Goal: Task Accomplishment & Management: Manage account settings

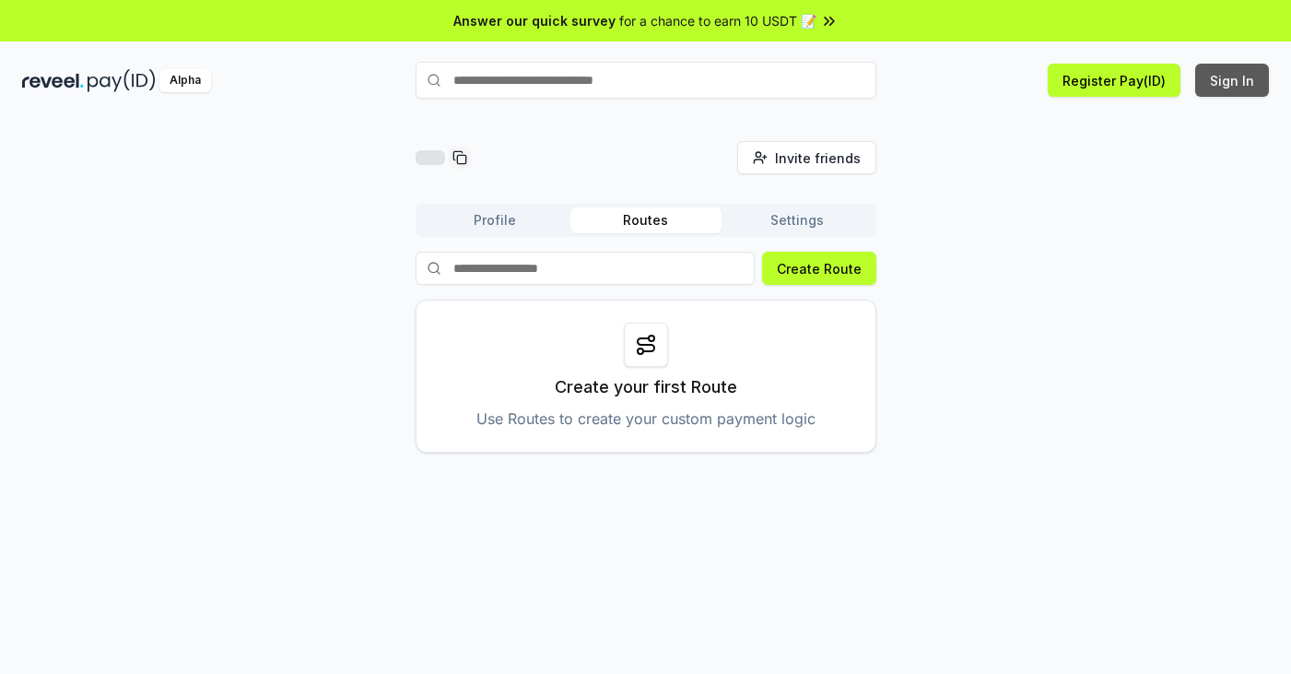
click at [1220, 79] on button "Sign In" at bounding box center [1233, 80] width 74 height 33
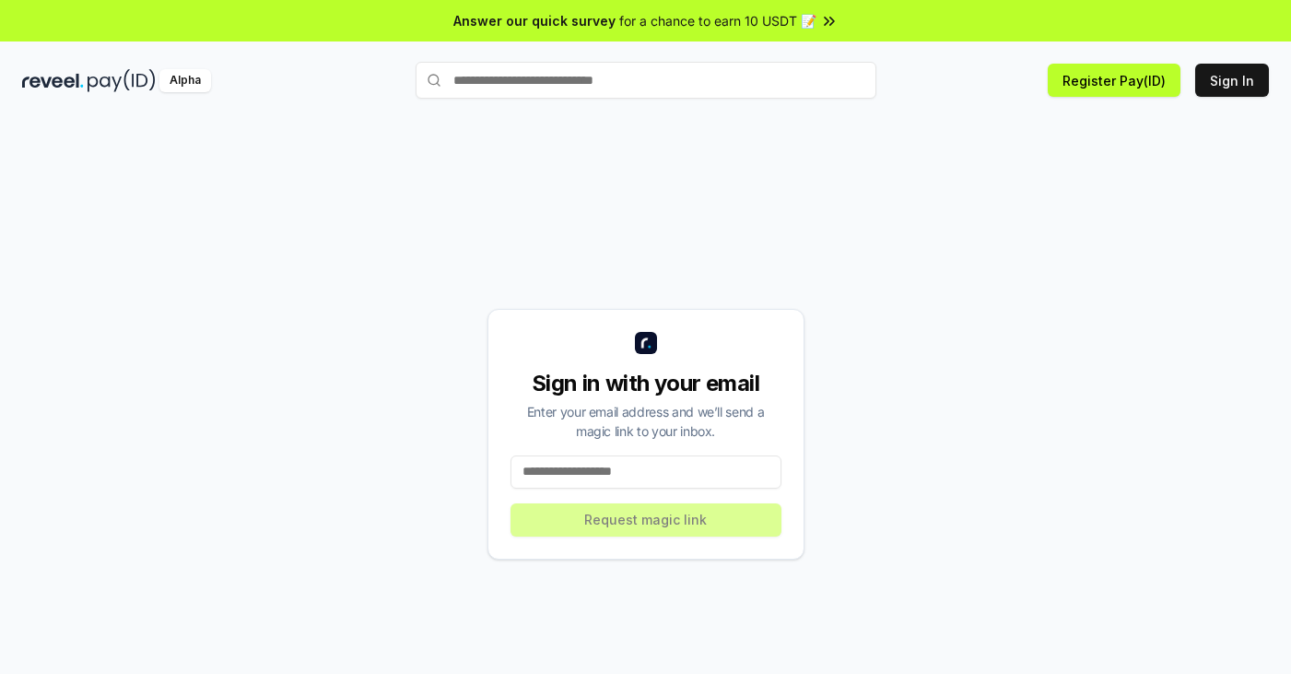
click at [590, 474] on input at bounding box center [646, 471] width 271 height 33
paste input "**********"
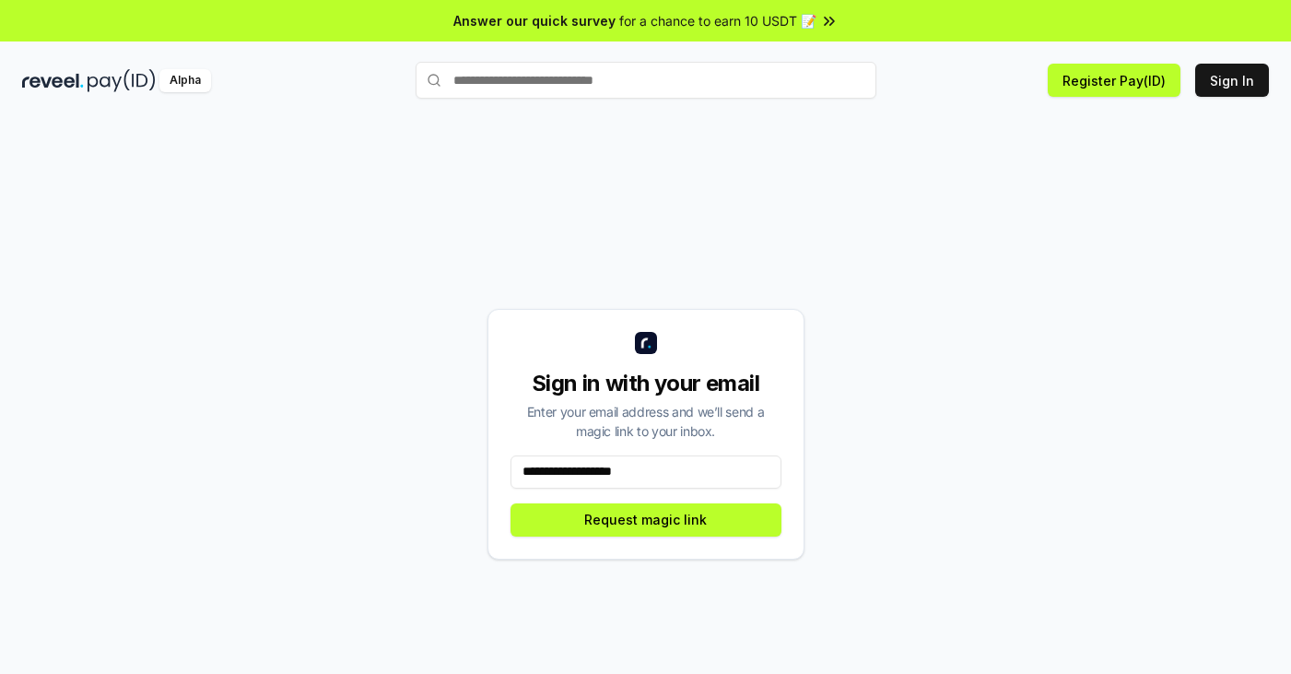
type input "**********"
drag, startPoint x: 913, startPoint y: 474, endPoint x: 734, endPoint y: 526, distance: 186.4
click at [910, 474] on div "**********" at bounding box center [645, 433] width 1247 height 585
click at [647, 529] on button "Request magic link" at bounding box center [646, 519] width 271 height 33
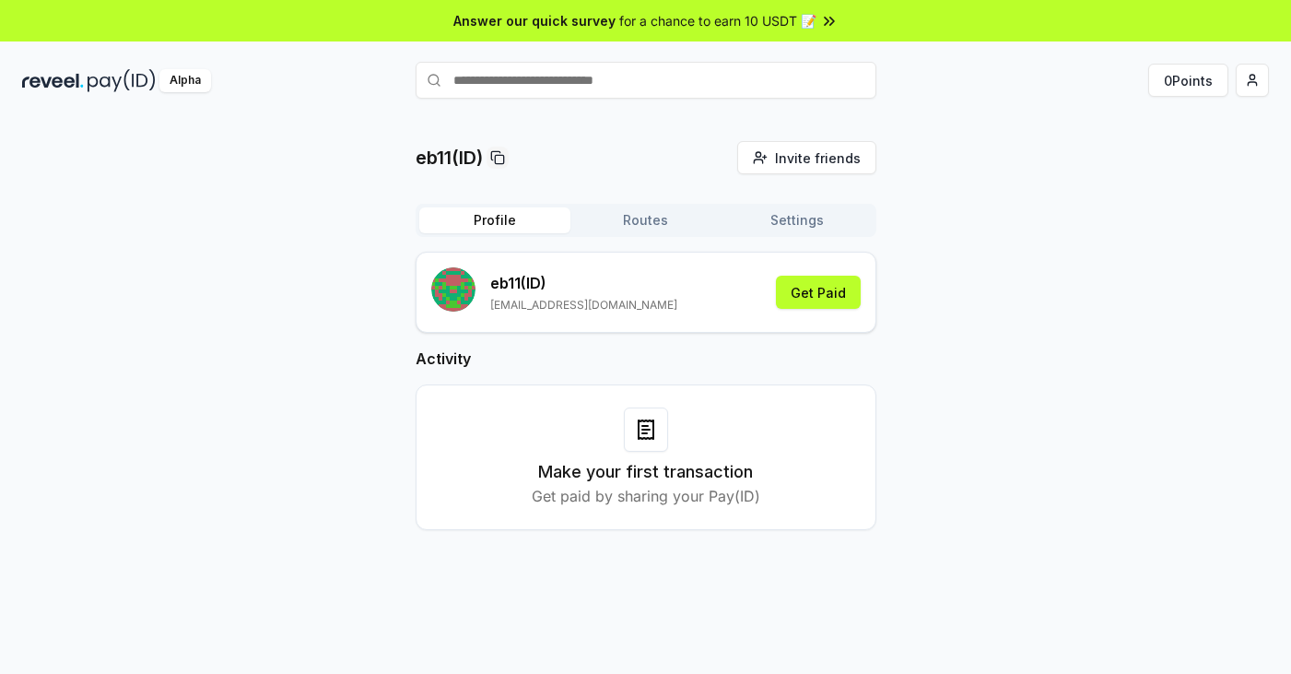
click at [978, 334] on div "eb11(ID) Invite friends Invite Profile Routes Settings eb11 (ID) [EMAIL_ADDRESS…" at bounding box center [645, 350] width 1247 height 418
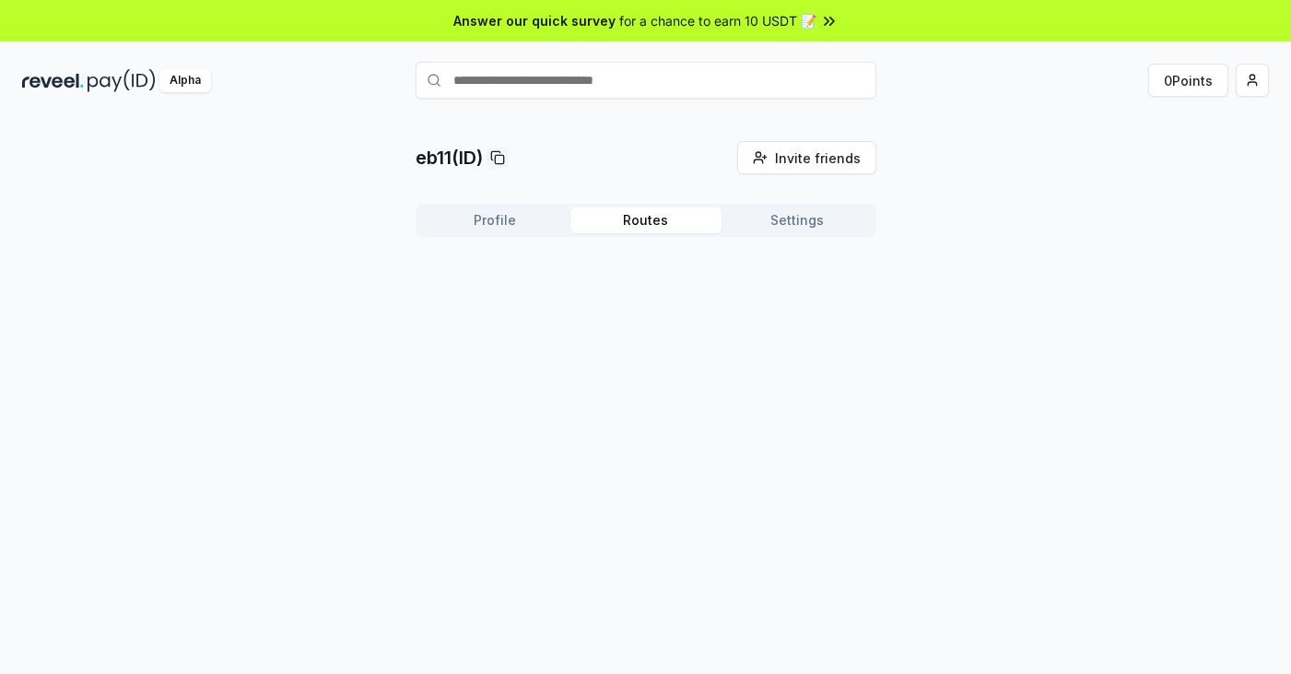
click at [652, 227] on button "Routes" at bounding box center [646, 220] width 151 height 26
click at [794, 222] on button "Settings" at bounding box center [797, 220] width 151 height 26
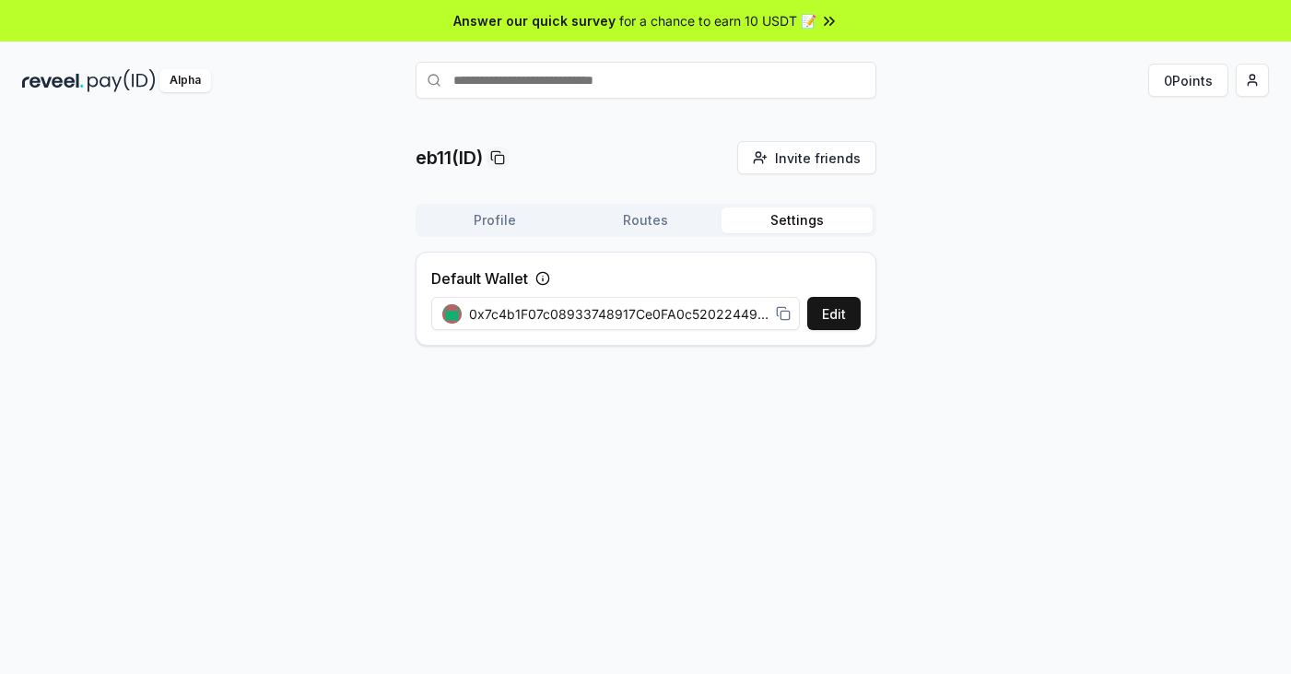
click at [481, 218] on button "Profile" at bounding box center [494, 220] width 151 height 26
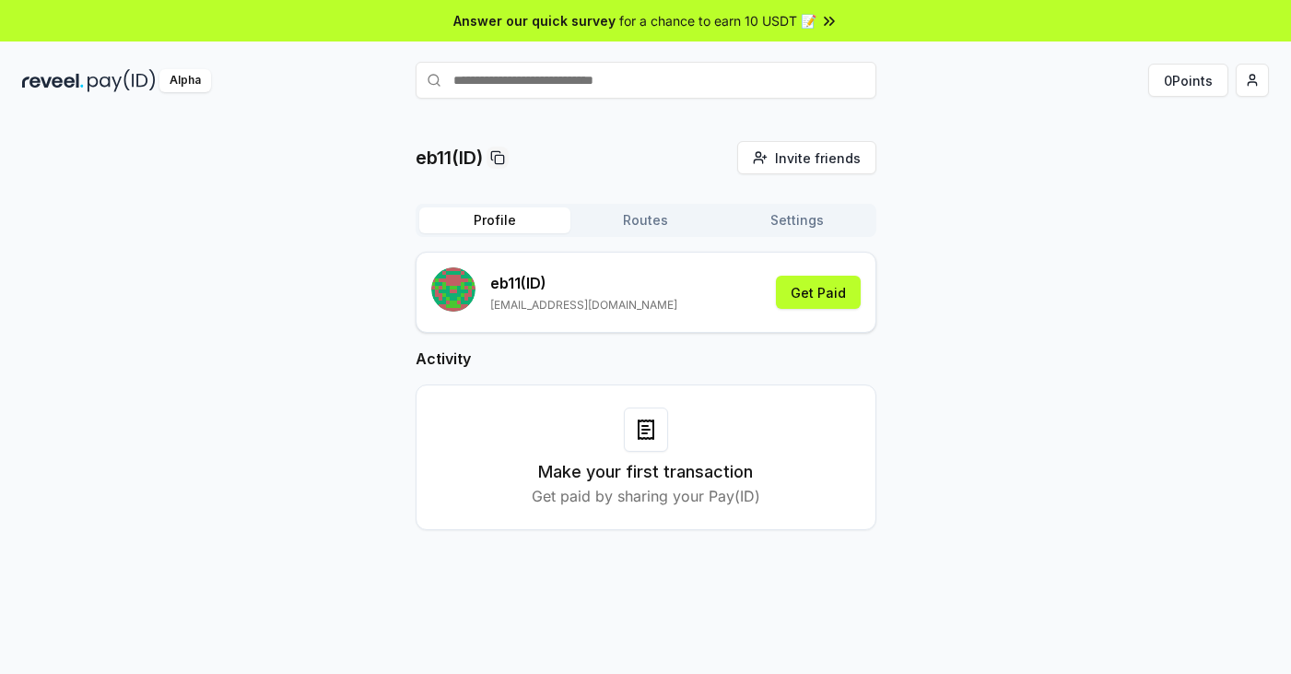
click at [1037, 141] on div "eb11(ID) Invite friends Invite Profile Routes Settings eb11 (ID) [EMAIL_ADDRESS…" at bounding box center [645, 415] width 1291 height 622
click at [831, 293] on button "Get Paid" at bounding box center [818, 292] width 85 height 33
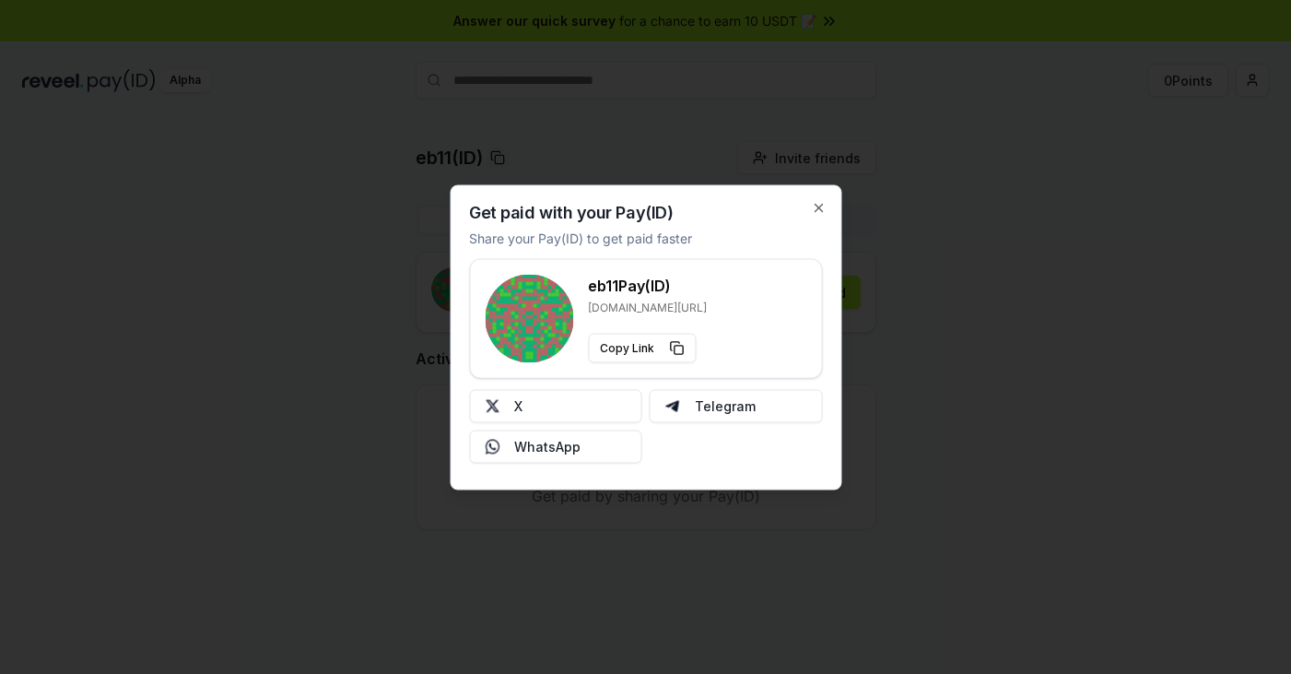
click at [912, 340] on div at bounding box center [645, 337] width 1291 height 674
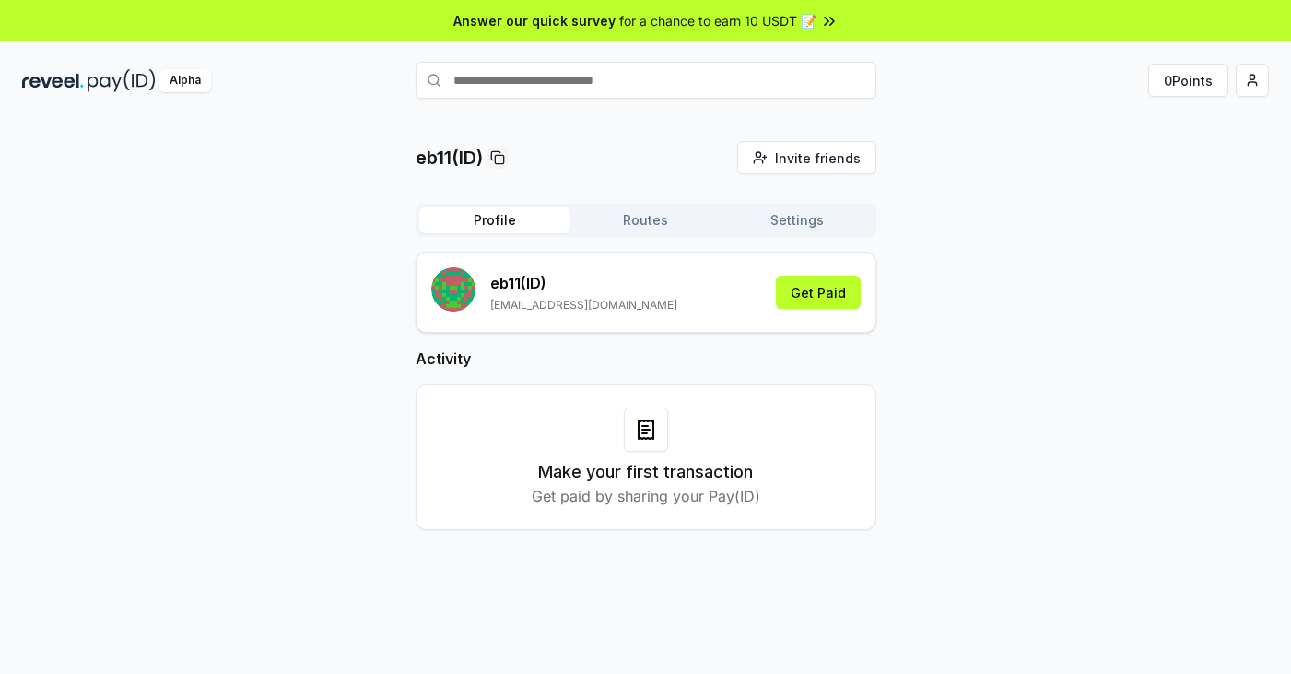
drag, startPoint x: 679, startPoint y: 209, endPoint x: 711, endPoint y: 214, distance: 31.7
click at [679, 209] on button "Routes" at bounding box center [646, 220] width 151 height 26
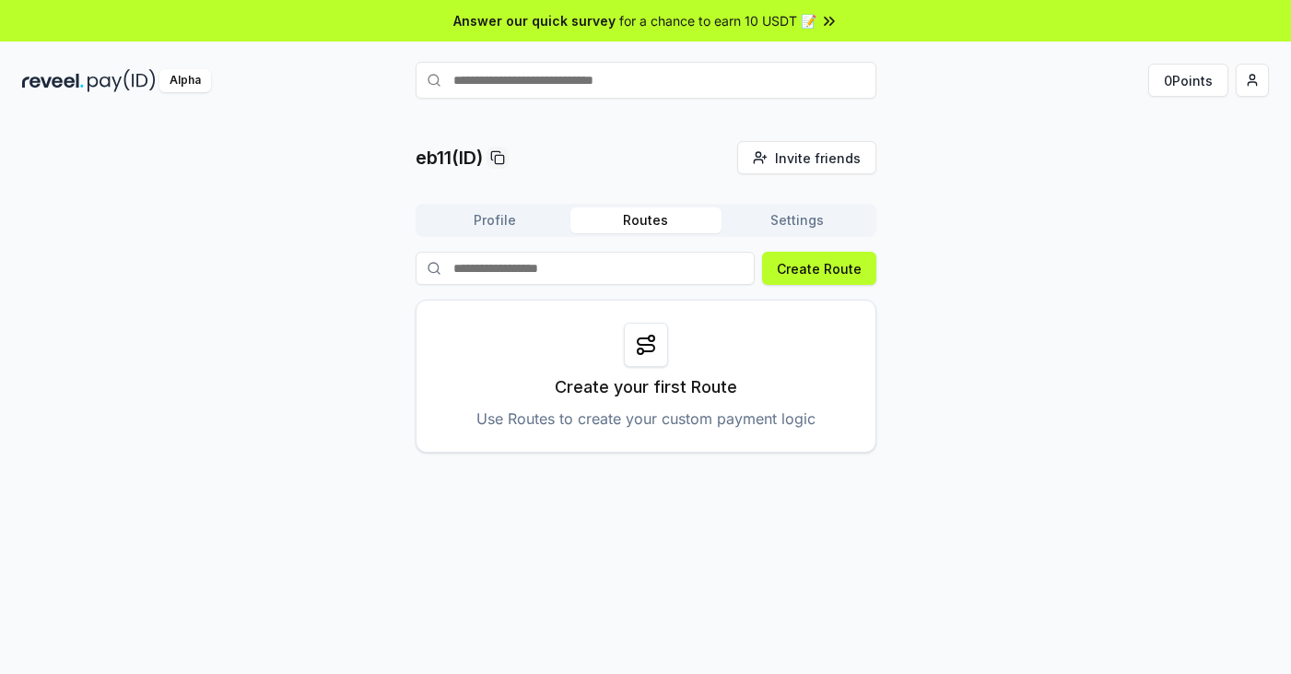
click at [759, 216] on button "Settings" at bounding box center [797, 220] width 151 height 26
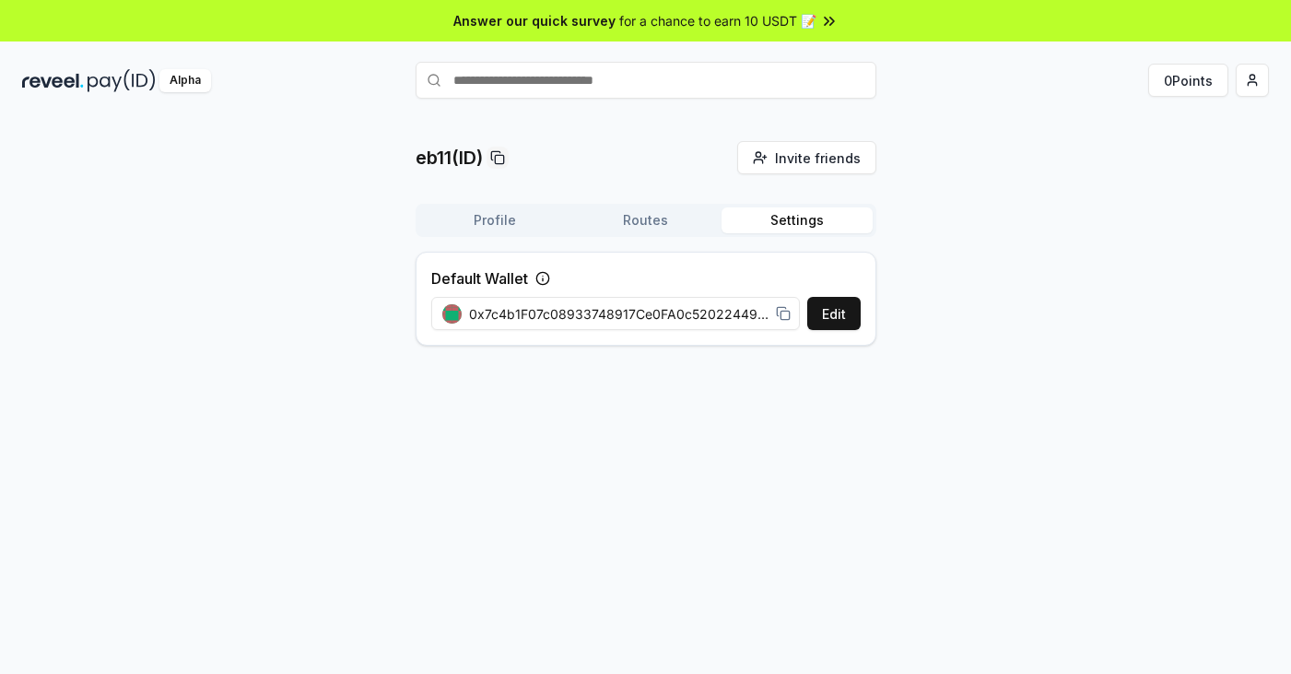
click at [727, 312] on span "0x7c4b1F07c08933748917Ce0FA0c52022449D753e" at bounding box center [619, 313] width 300 height 19
drag, startPoint x: 713, startPoint y: 312, endPoint x: 1059, endPoint y: 319, distance: 346.7
click at [1066, 319] on div "eb11(ID) Invite friends Invite Profile Routes Settings Default Wallet Edit 0x7c…" at bounding box center [645, 250] width 1247 height 219
click at [785, 312] on icon at bounding box center [783, 313] width 15 height 15
click at [1016, 218] on div "eb11(ID) Invite friends Invite Profile Routes Settings Default Wallet Edit 0x7c…" at bounding box center [645, 250] width 1247 height 219
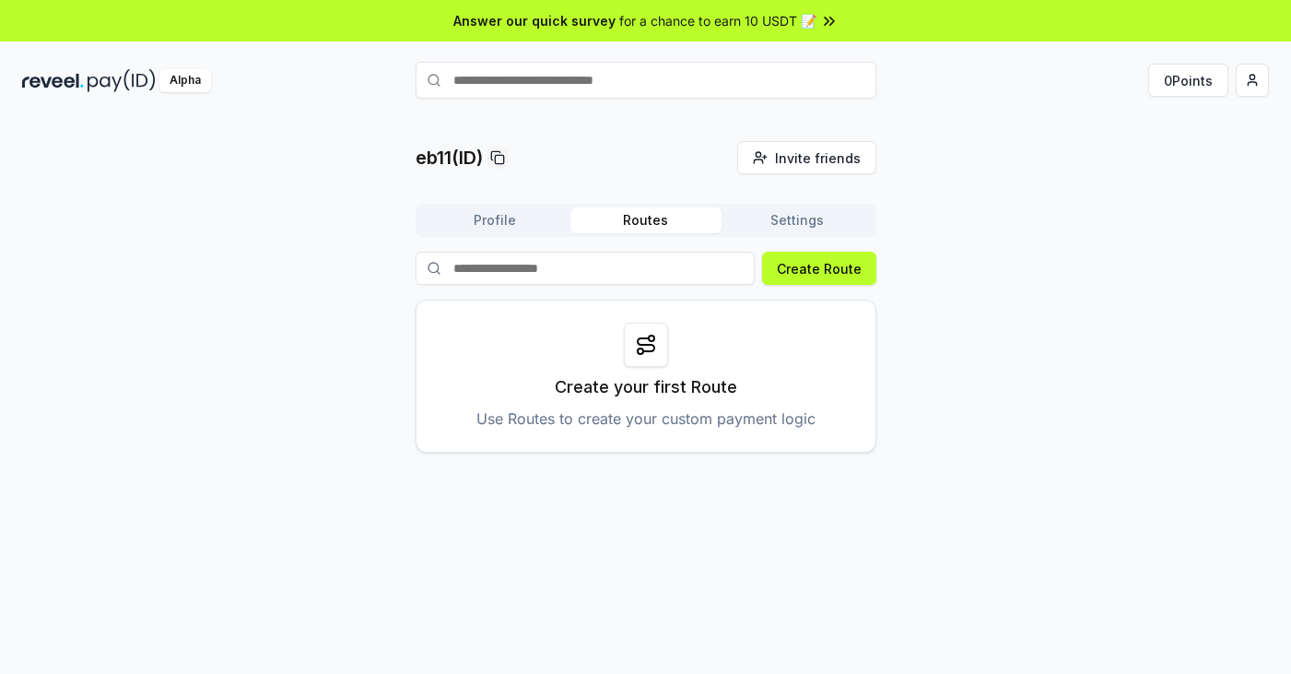
click at [642, 212] on button "Routes" at bounding box center [646, 220] width 151 height 26
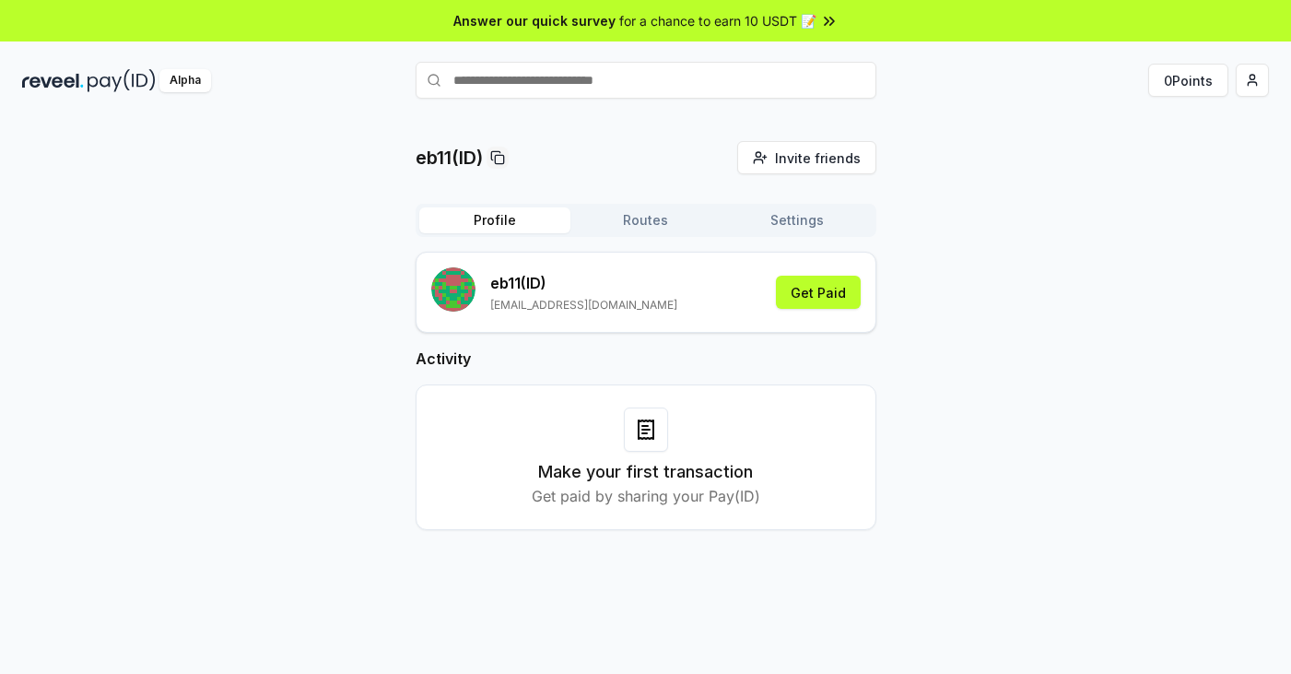
click at [491, 221] on button "Profile" at bounding box center [494, 220] width 151 height 26
click at [684, 447] on div "Make your first transaction Get paid by sharing your Pay(ID)" at bounding box center [646, 457] width 415 height 100
click at [1033, 408] on div "eb11(ID) Invite friends Invite Profile Routes Settings eb11 (ID) yiwei0586@gmai…" at bounding box center [645, 350] width 1247 height 418
click at [714, 15] on span "for a chance to earn 10 USDT 📝" at bounding box center [717, 20] width 197 height 19
click at [1049, 209] on div "eb11(ID) Invite friends Invite Profile Routes Settings eb11 (ID) [EMAIL_ADDRESS…" at bounding box center [645, 350] width 1247 height 418
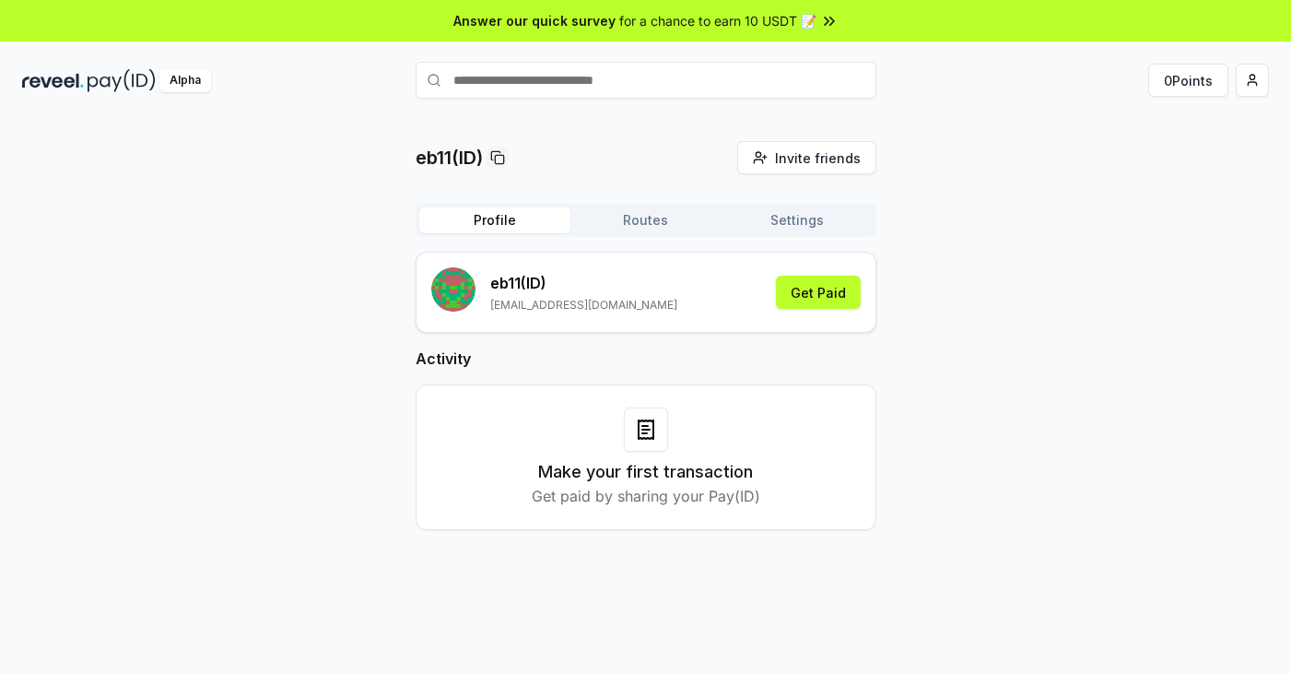
scroll to position [53, 0]
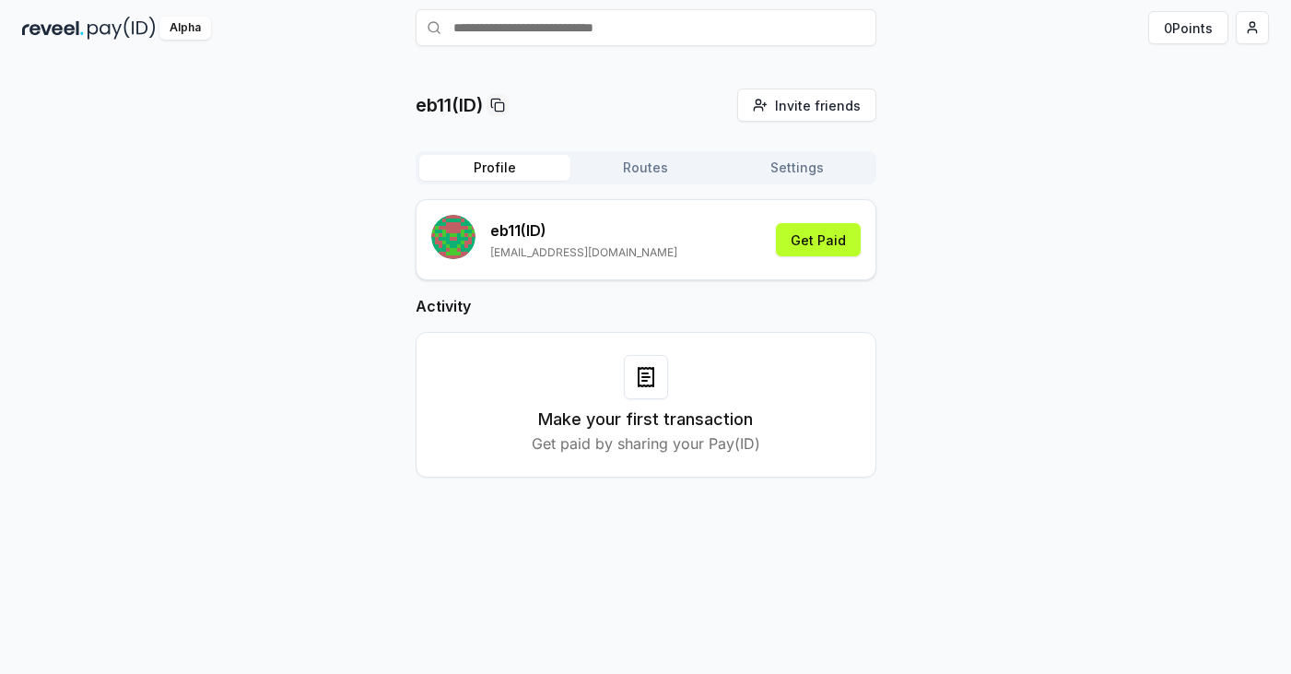
drag, startPoint x: 794, startPoint y: 175, endPoint x: 772, endPoint y: 174, distance: 22.1
click at [790, 175] on button "Settings" at bounding box center [797, 168] width 151 height 26
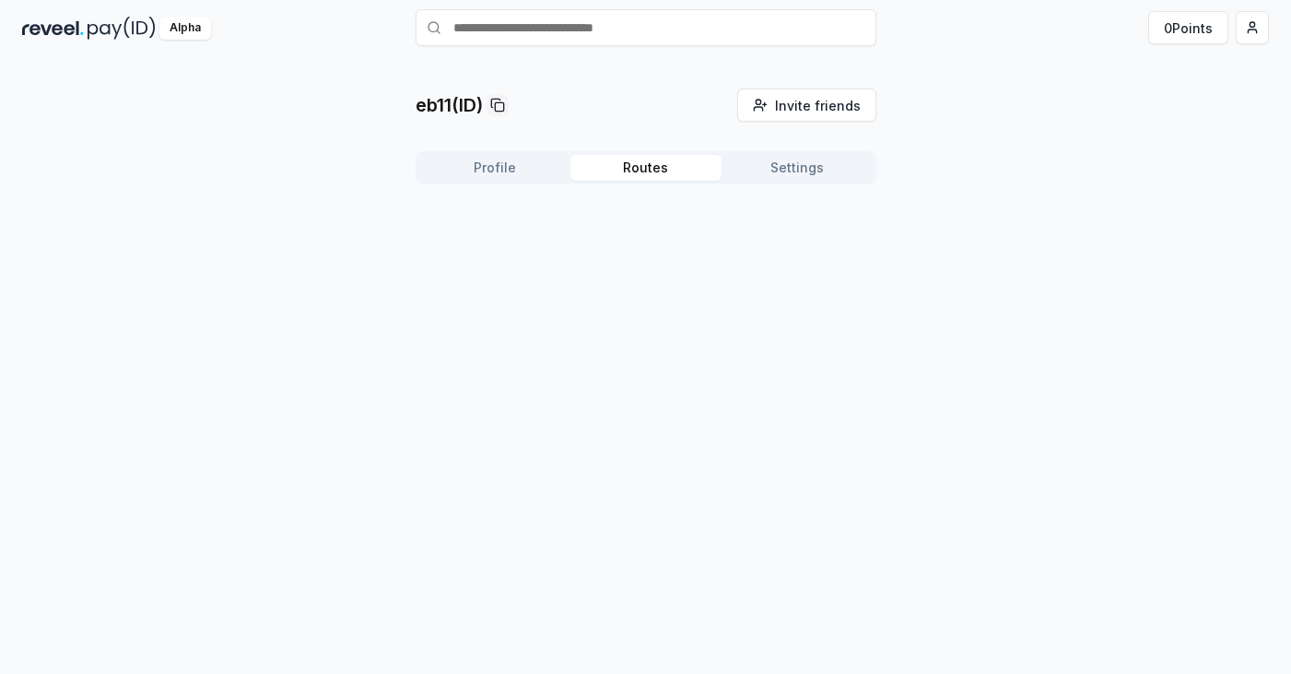
drag, startPoint x: 652, startPoint y: 173, endPoint x: 540, endPoint y: 166, distance: 111.8
click at [651, 173] on button "Routes" at bounding box center [646, 168] width 151 height 26
click at [464, 159] on button "Profile" at bounding box center [494, 168] width 151 height 26
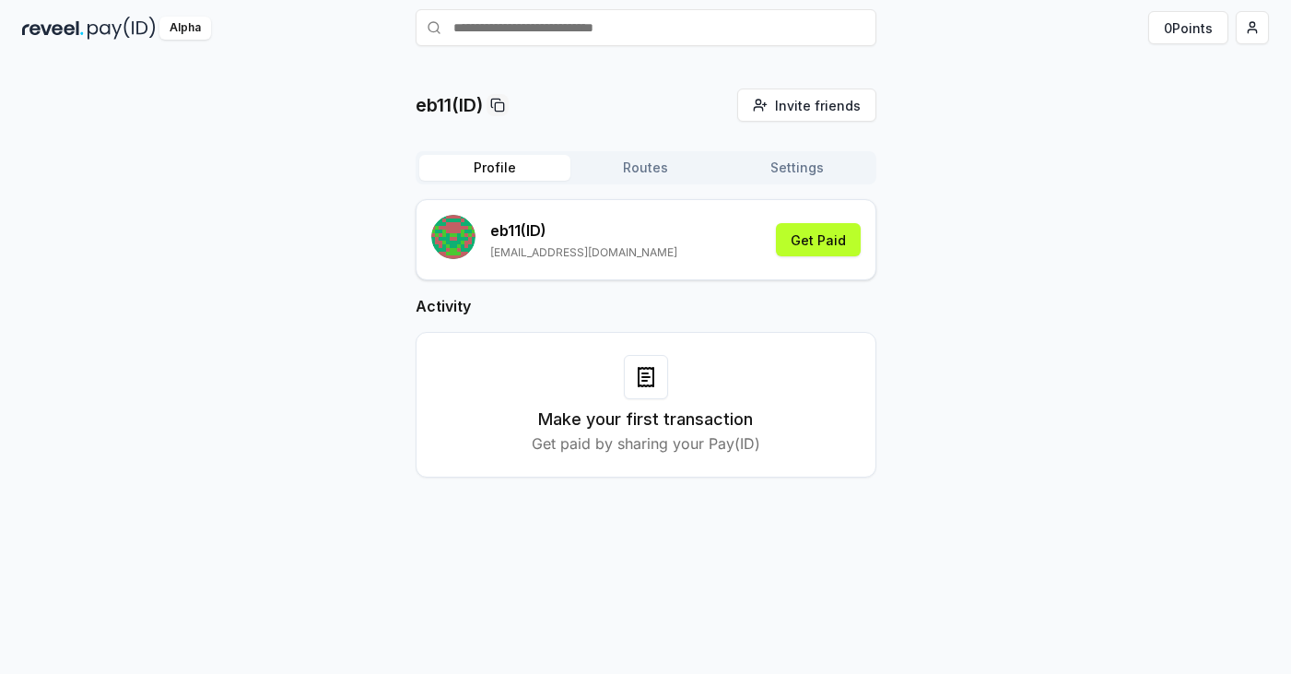
click at [685, 422] on h3 "Make your first transaction" at bounding box center [645, 420] width 215 height 26
click at [594, 440] on p "Get paid by sharing your Pay(ID)" at bounding box center [646, 443] width 229 height 22
drag, startPoint x: 592, startPoint y: 440, endPoint x: 623, endPoint y: 445, distance: 31.8
click at [595, 441] on p "Get paid by sharing your Pay(ID)" at bounding box center [646, 443] width 229 height 22
click at [623, 445] on p "Get paid by sharing your Pay(ID)" at bounding box center [646, 443] width 229 height 22
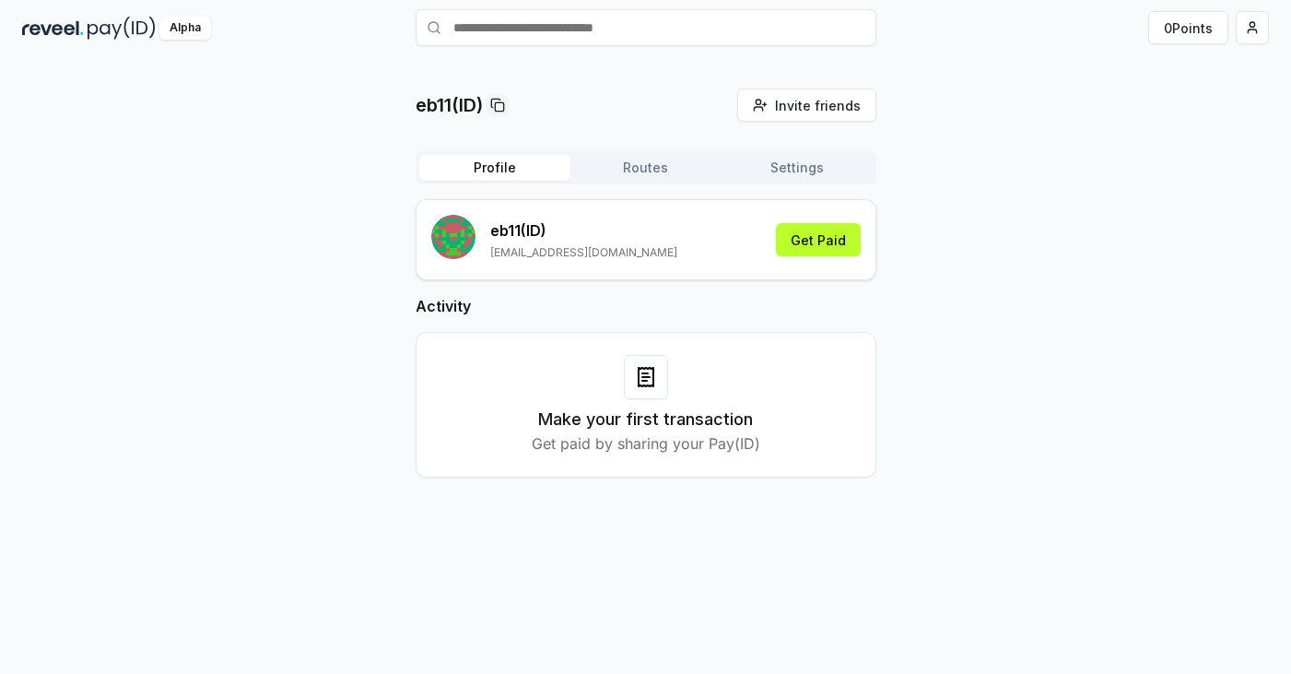
drag, startPoint x: 625, startPoint y: 446, endPoint x: 655, endPoint y: 451, distance: 30.8
click at [629, 447] on p "Get paid by sharing your Pay(ID)" at bounding box center [646, 443] width 229 height 22
drag, startPoint x: 655, startPoint y: 451, endPoint x: 774, endPoint y: 455, distance: 119.0
click at [655, 451] on p "Get paid by sharing your Pay(ID)" at bounding box center [646, 443] width 229 height 22
drag, startPoint x: 910, startPoint y: 454, endPoint x: 928, endPoint y: 420, distance: 38.0
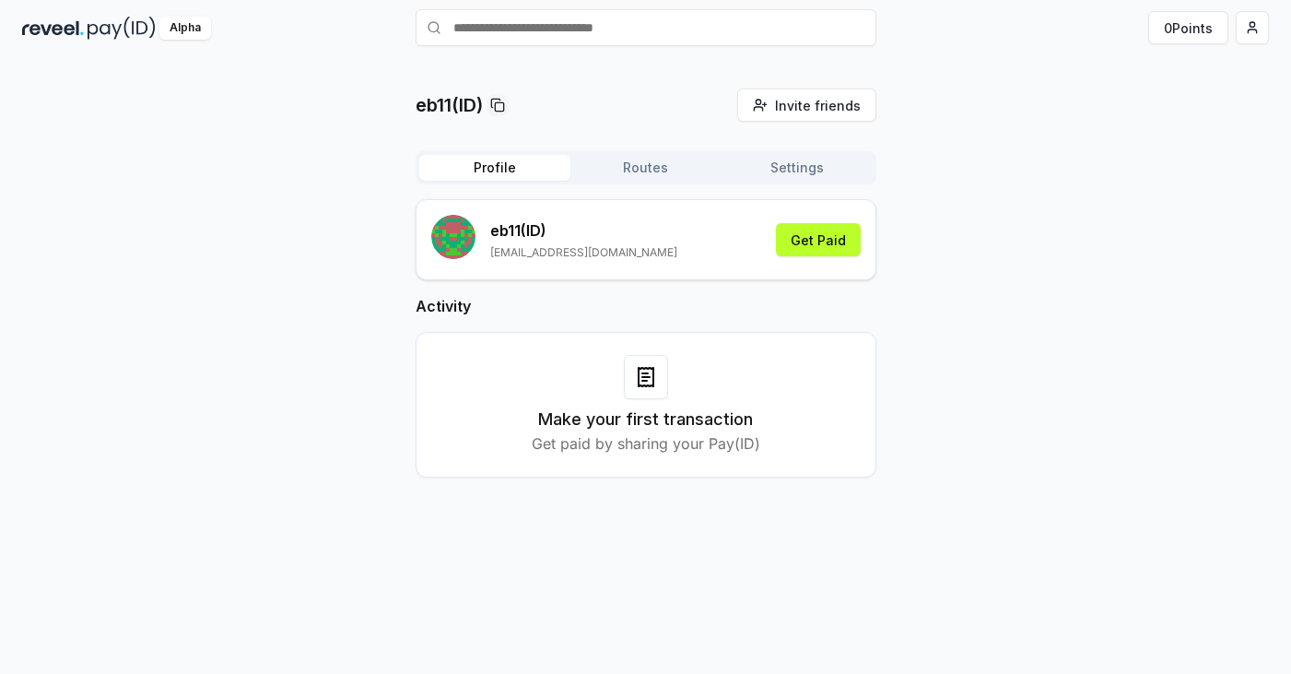
click at [910, 454] on div "eb11(ID) Invite friends Invite Profile Routes Settings eb11 (ID) [EMAIL_ADDRESS…" at bounding box center [645, 297] width 1247 height 418
click at [829, 248] on button "Get Paid" at bounding box center [818, 239] width 85 height 33
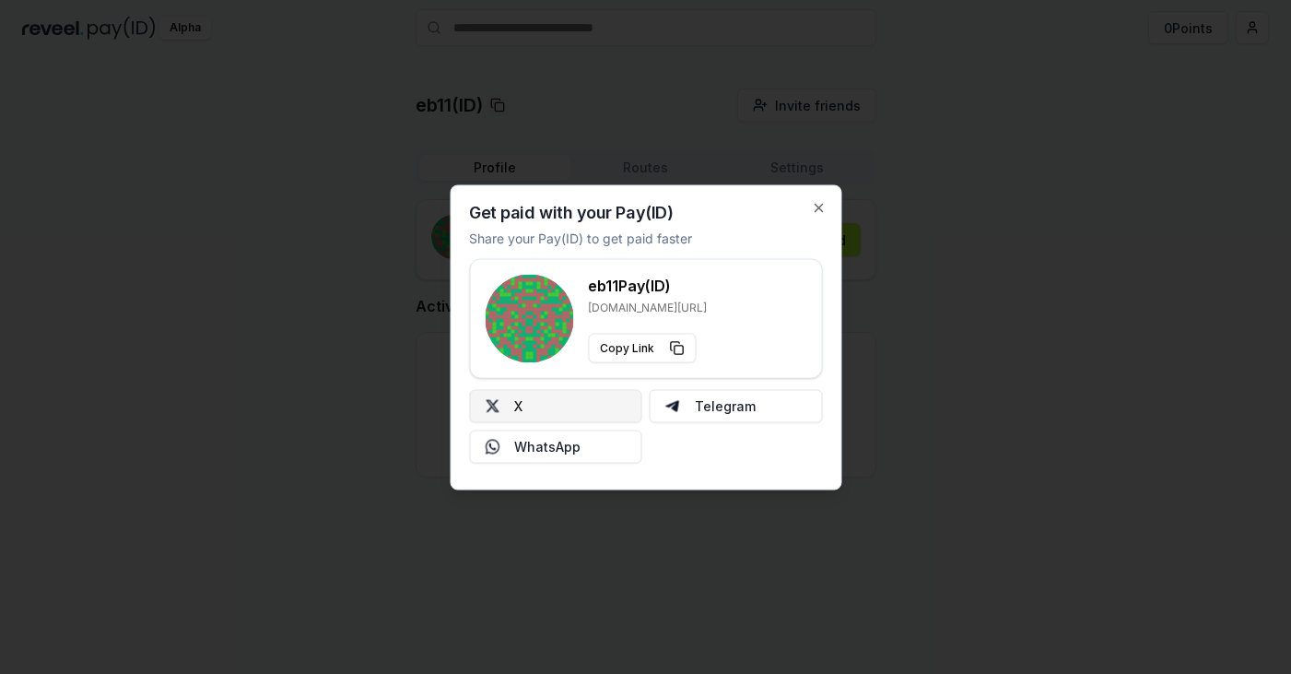
click at [580, 398] on button "X" at bounding box center [555, 405] width 173 height 33
click at [820, 206] on icon "button" at bounding box center [818, 207] width 15 height 15
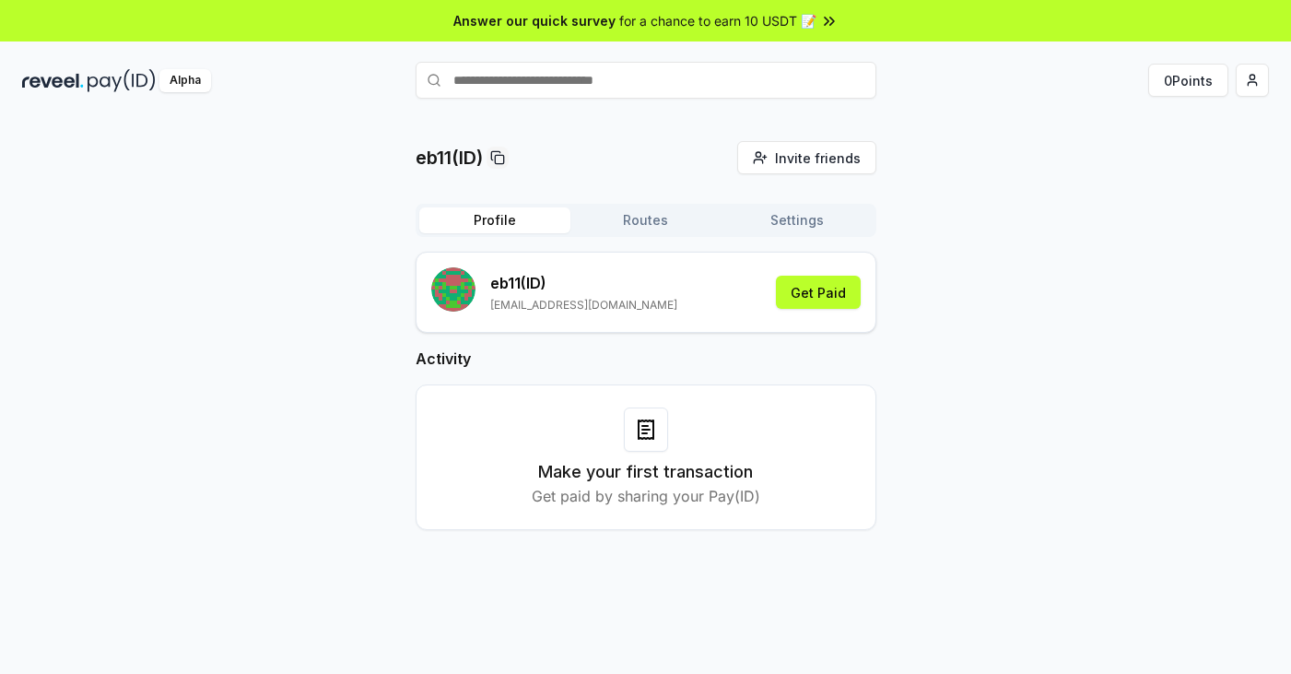
click at [775, 223] on button "Settings" at bounding box center [797, 220] width 151 height 26
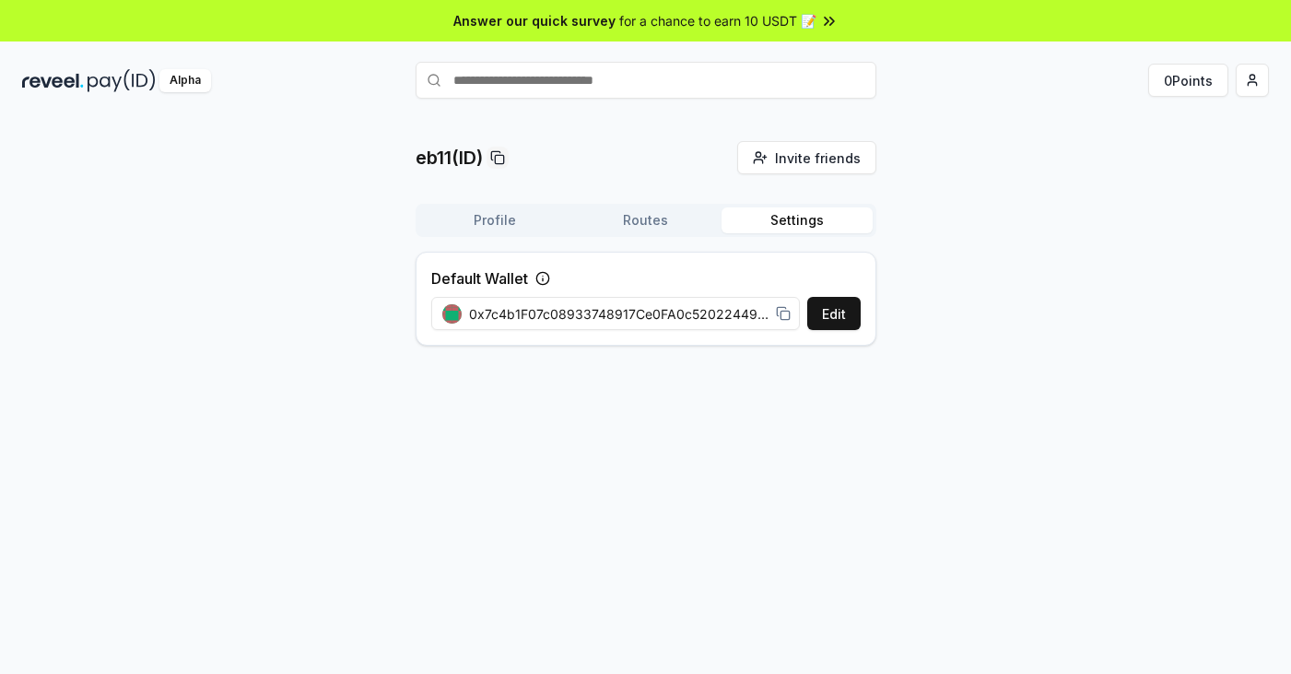
click at [663, 224] on button "Routes" at bounding box center [646, 220] width 151 height 26
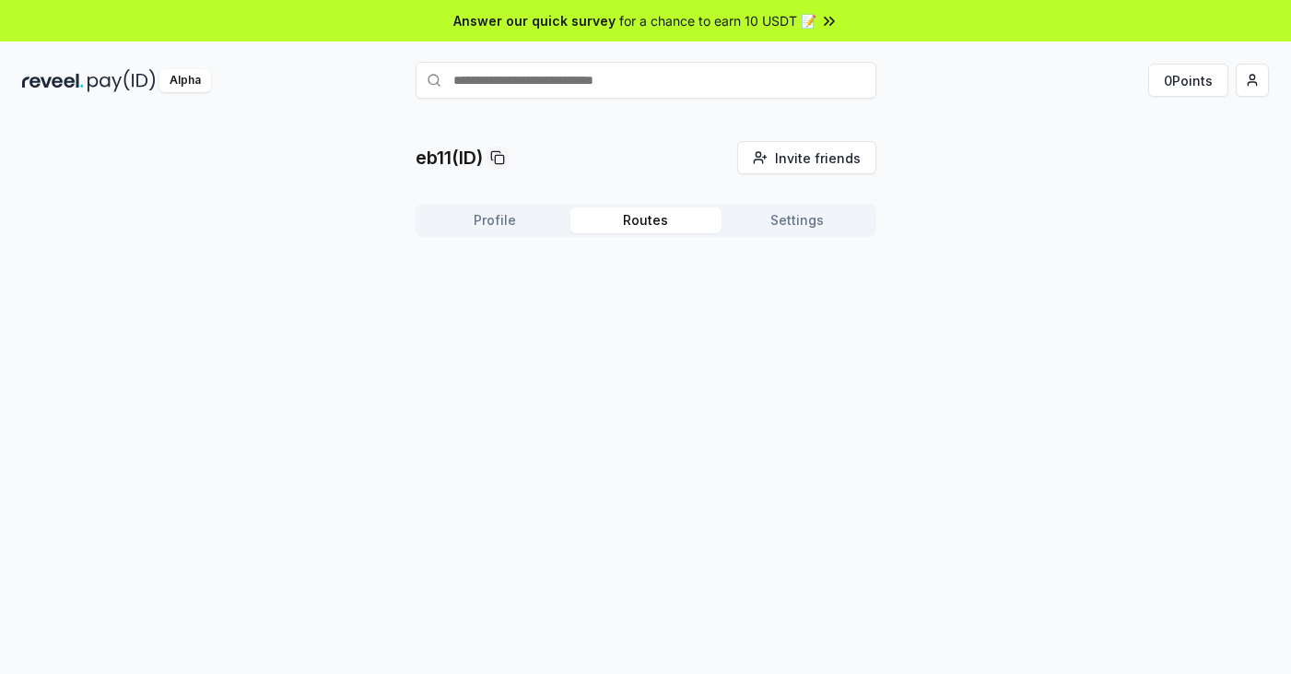
click at [506, 223] on button "Profile" at bounding box center [494, 220] width 151 height 26
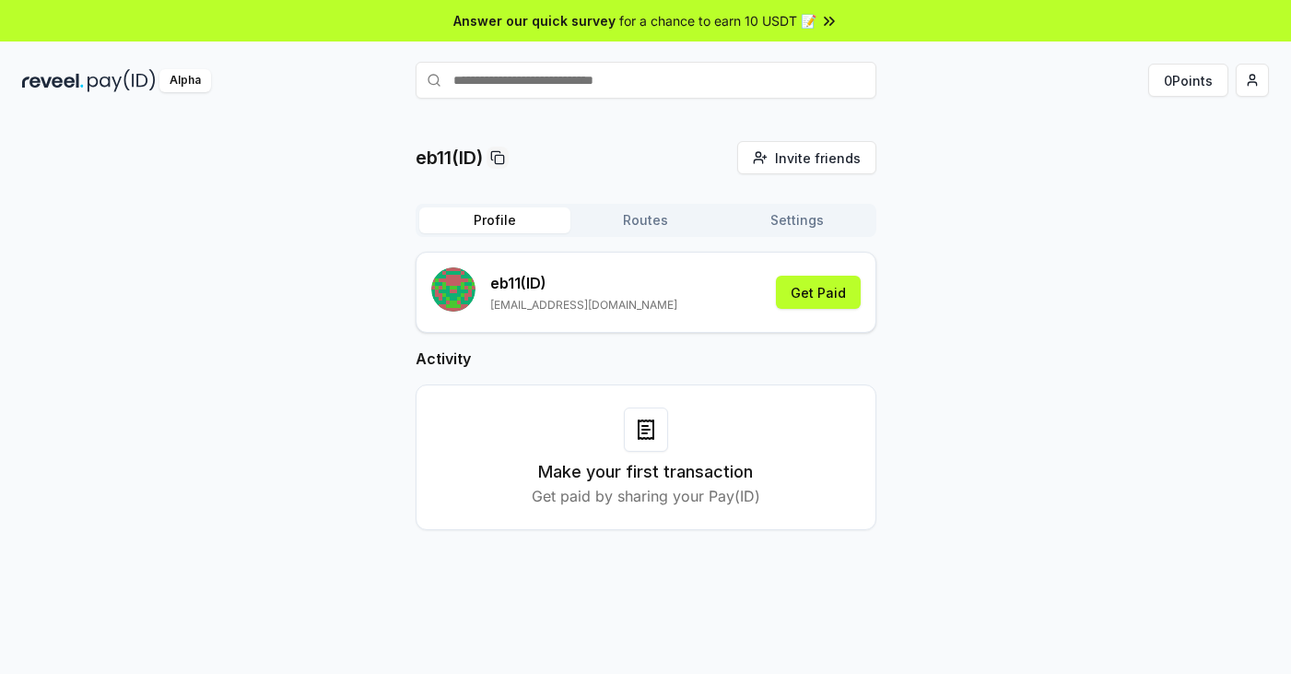
click at [962, 242] on div "eb11(ID) Invite friends Invite Profile Routes Settings eb11 (ID) yiwei0586@gmai…" at bounding box center [645, 350] width 1247 height 418
click at [1018, 229] on div "eb11(ID) Invite friends Invite Profile Routes Settings eb11 (ID) yiwei0586@gmai…" at bounding box center [645, 350] width 1247 height 418
